Goal: Task Accomplishment & Management: Manage account settings

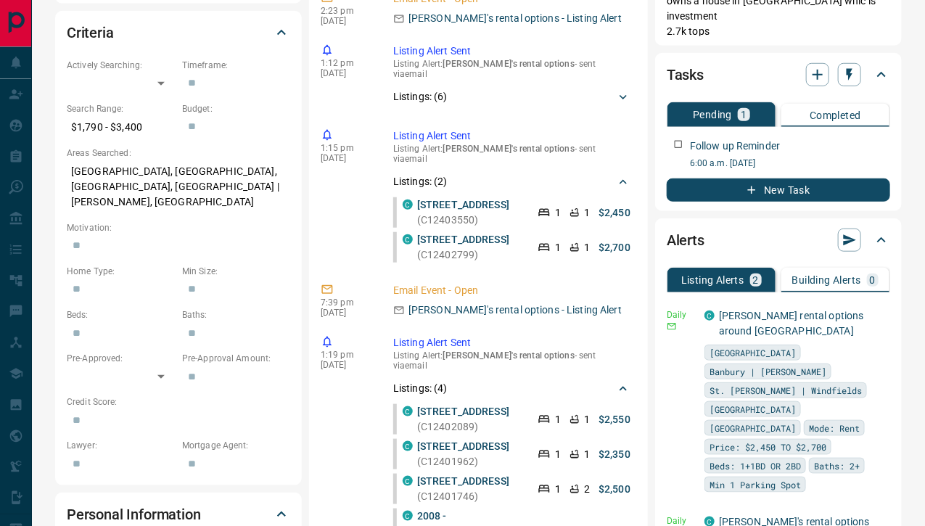
scroll to position [425, 0]
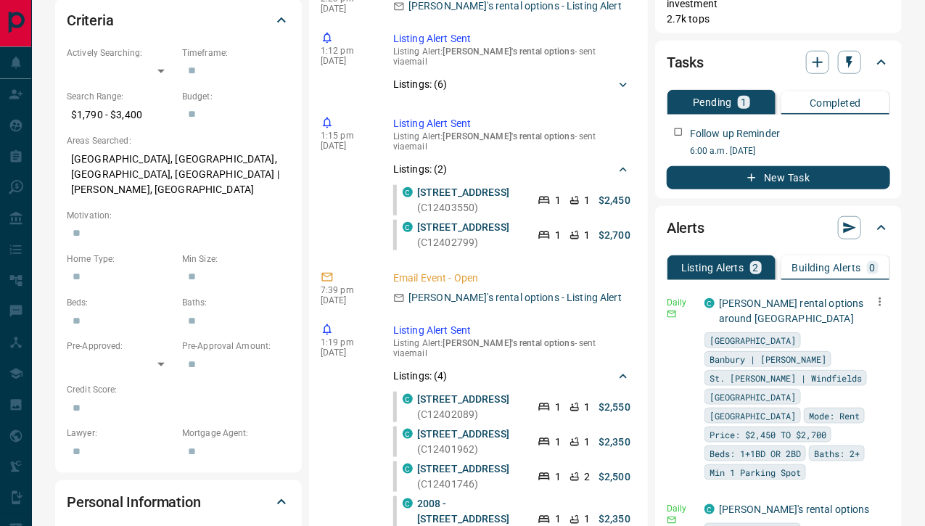
click at [874, 295] on icon "button" at bounding box center [880, 301] width 13 height 13
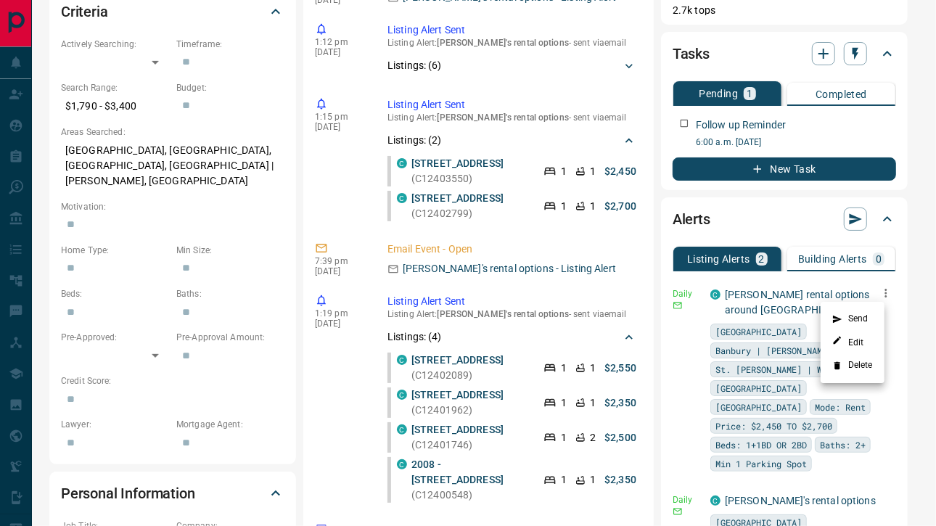
click at [851, 350] on li "Edit" at bounding box center [853, 342] width 64 height 23
click at [863, 343] on link "Edit" at bounding box center [849, 342] width 32 height 14
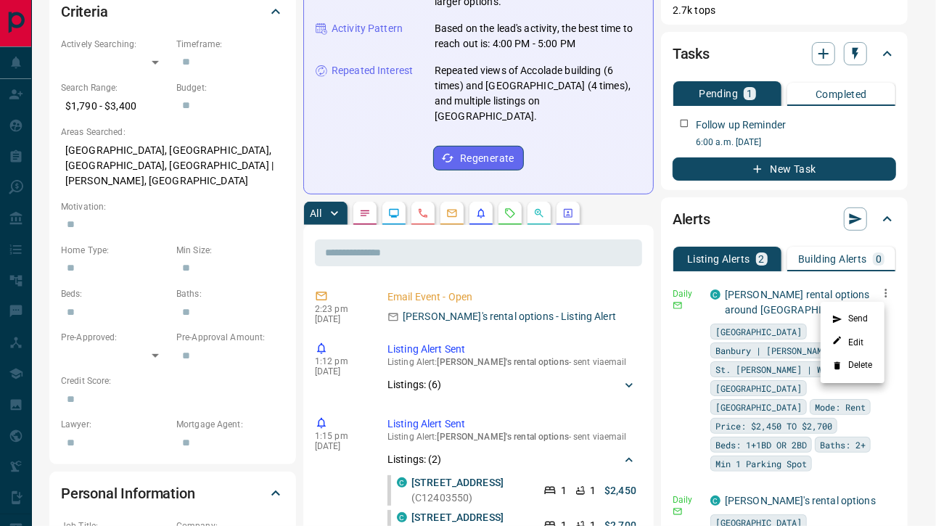
click at [639, 197] on div at bounding box center [468, 263] width 936 height 526
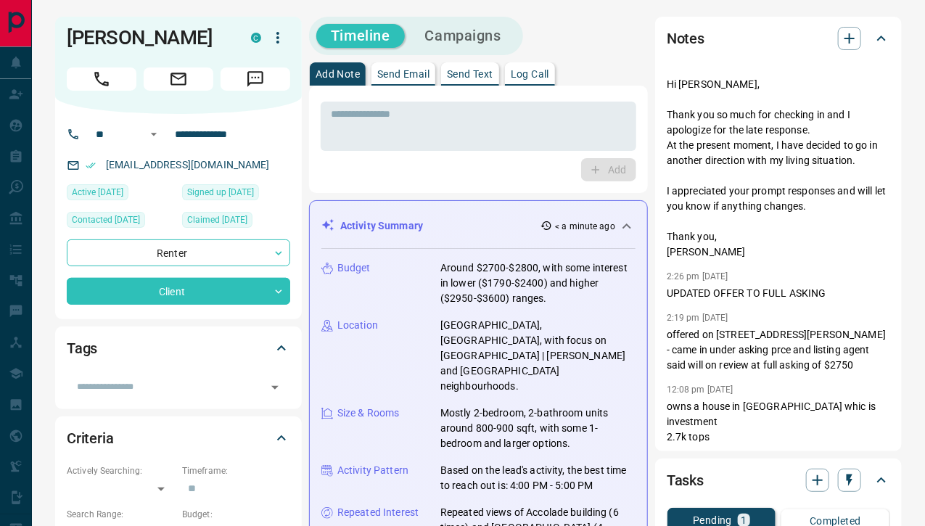
scroll to position [0, 0]
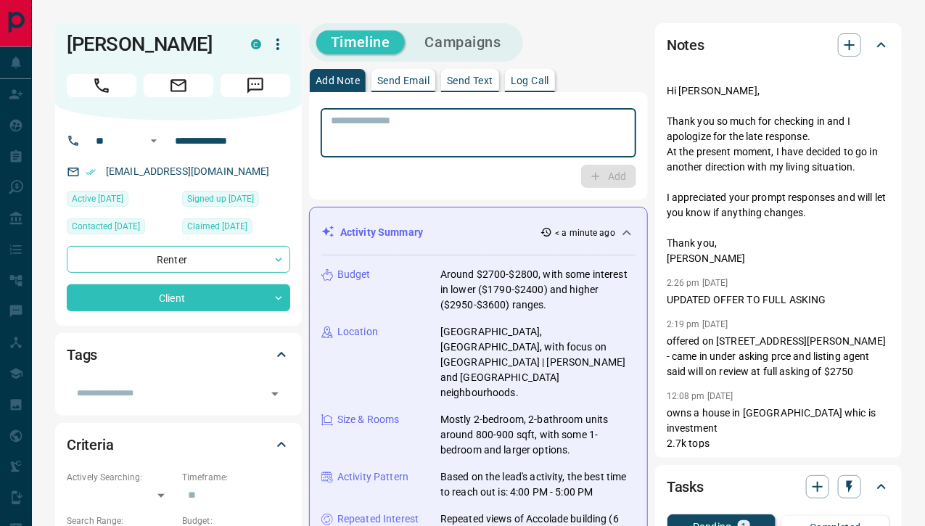
click at [514, 115] on textarea at bounding box center [478, 133] width 295 height 37
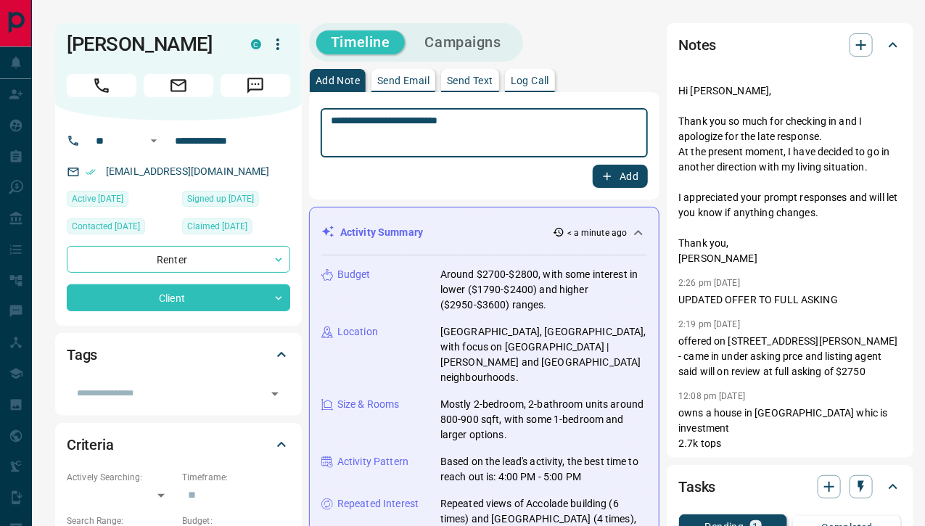
type textarea "**********"
click at [609, 169] on button "Add" at bounding box center [620, 176] width 55 height 23
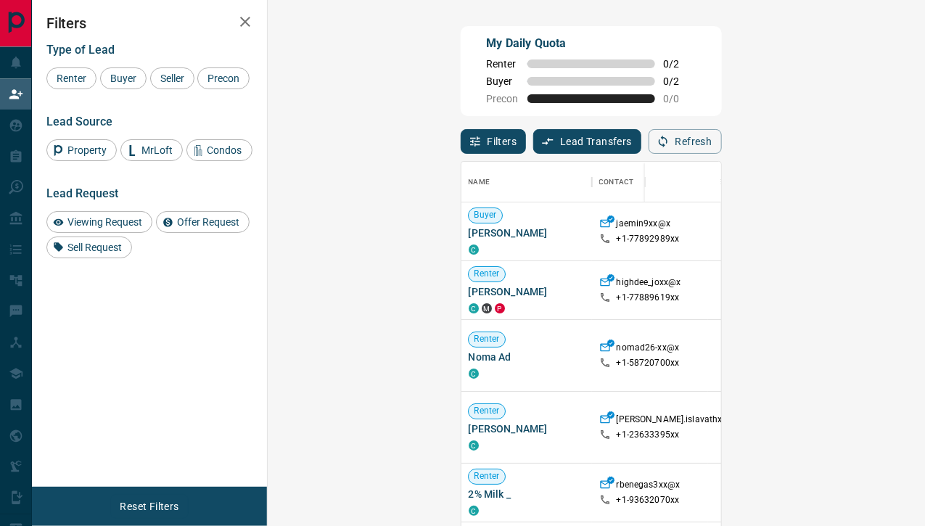
scroll to position [387, 616]
